Goal: Transaction & Acquisition: Purchase product/service

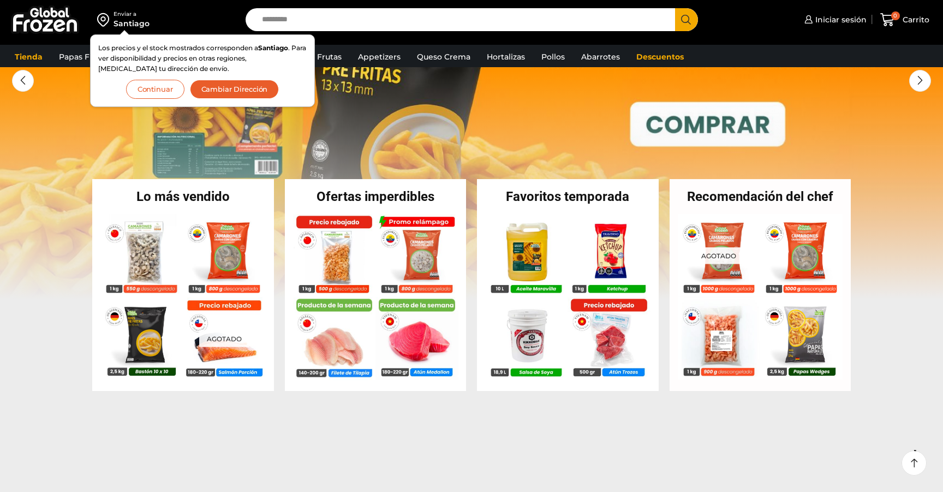
scroll to position [156, 0]
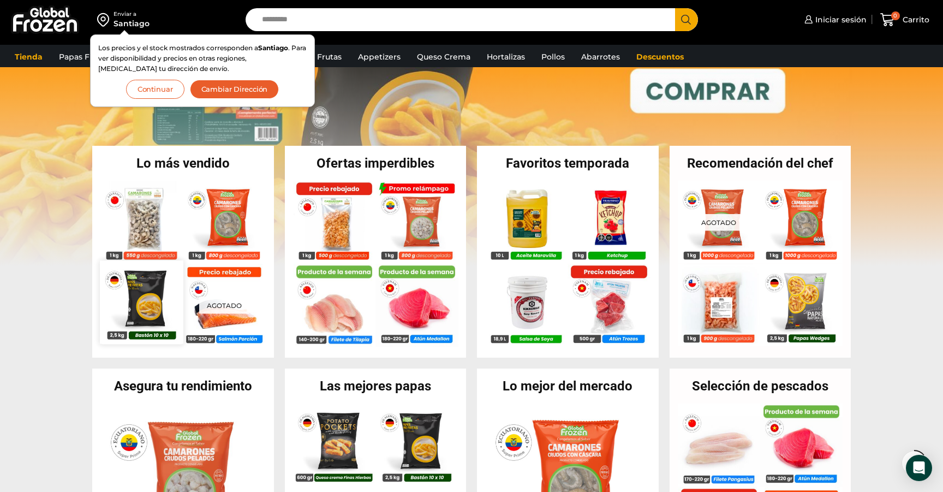
click at [164, 322] on img at bounding box center [141, 301] width 83 height 83
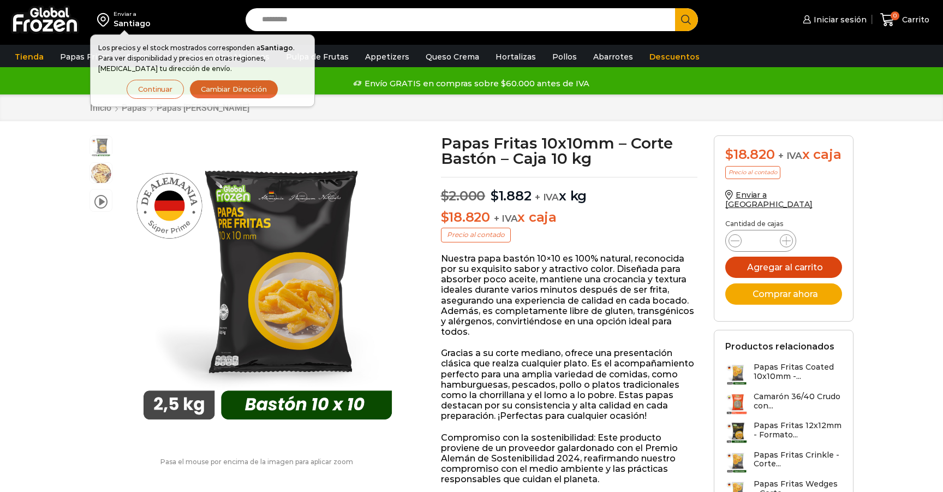
scroll to position [1, 0]
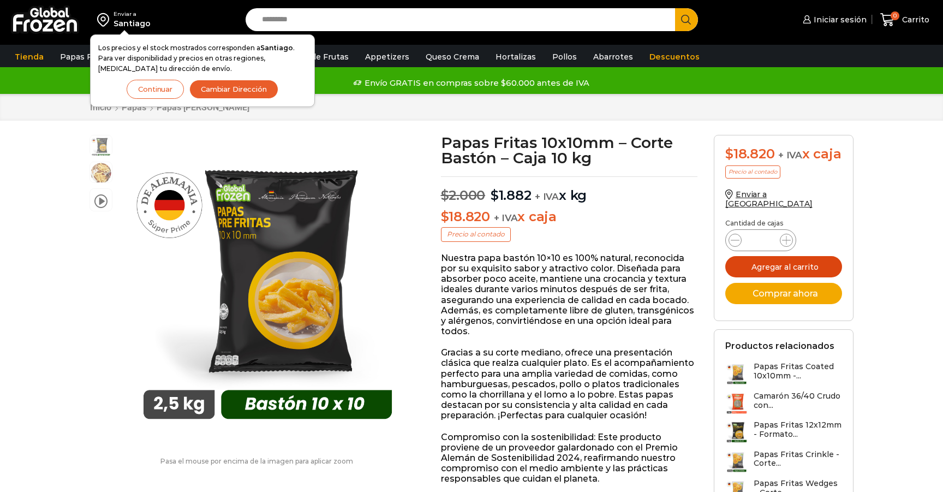
click at [747, 274] on button "Agregar al carrito" at bounding box center [783, 266] width 117 height 21
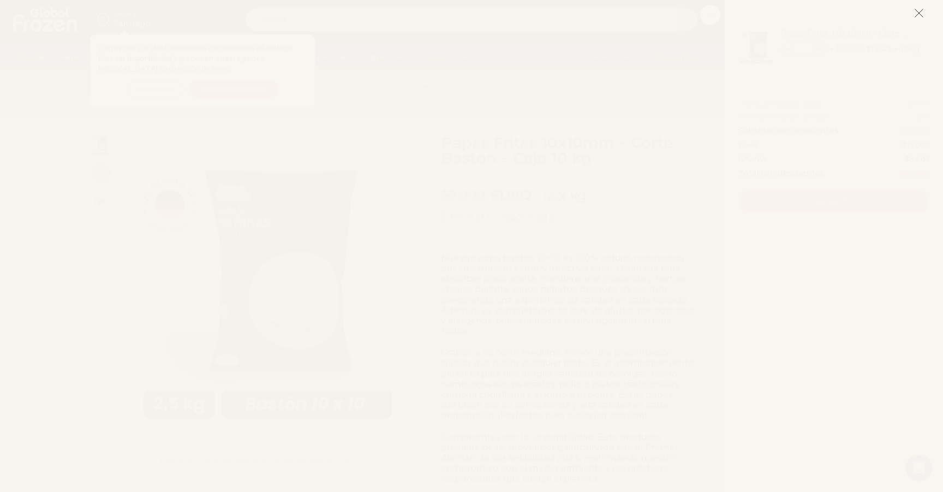
click at [922, 16] on icon at bounding box center [919, 13] width 10 height 10
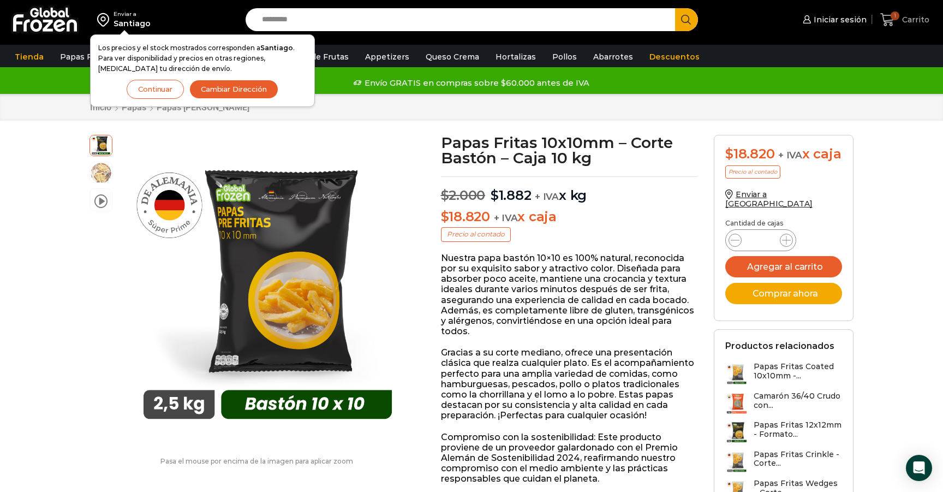
click at [896, 17] on span "1" at bounding box center [894, 15] width 9 height 9
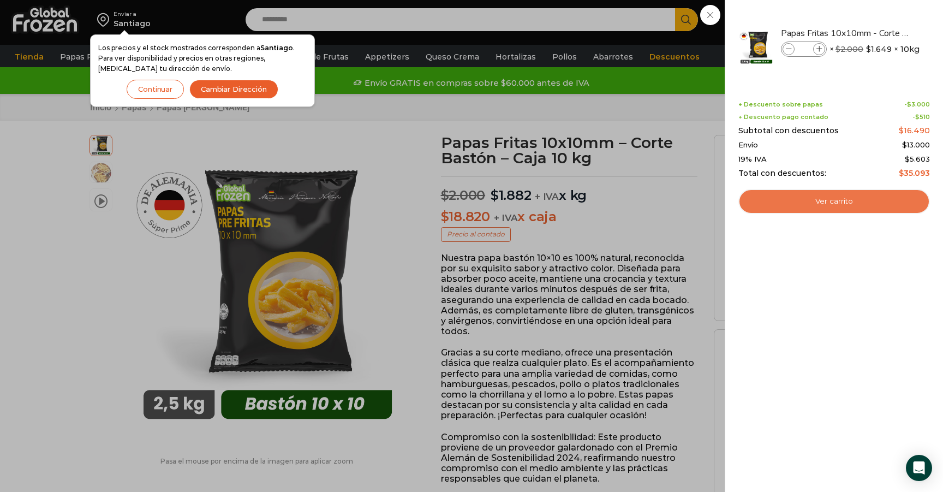
click at [838, 203] on link "Ver carrito" at bounding box center [833, 201] width 191 height 25
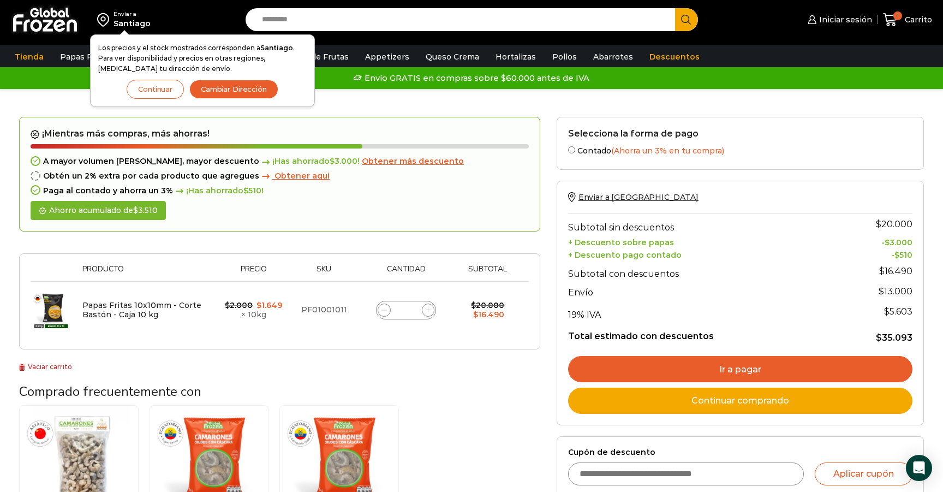
click at [173, 88] on button "Continuar" at bounding box center [155, 89] width 57 height 19
